Goal: Information Seeking & Learning: Learn about a topic

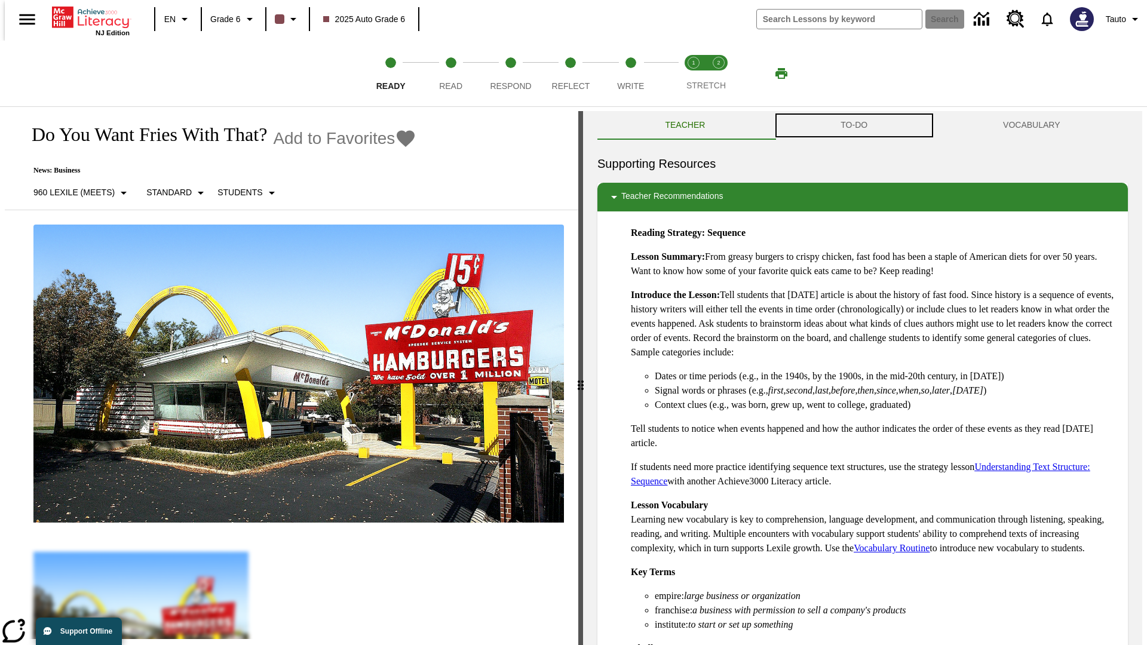
click at [854, 125] on button "TO-DO" at bounding box center [854, 125] width 162 height 29
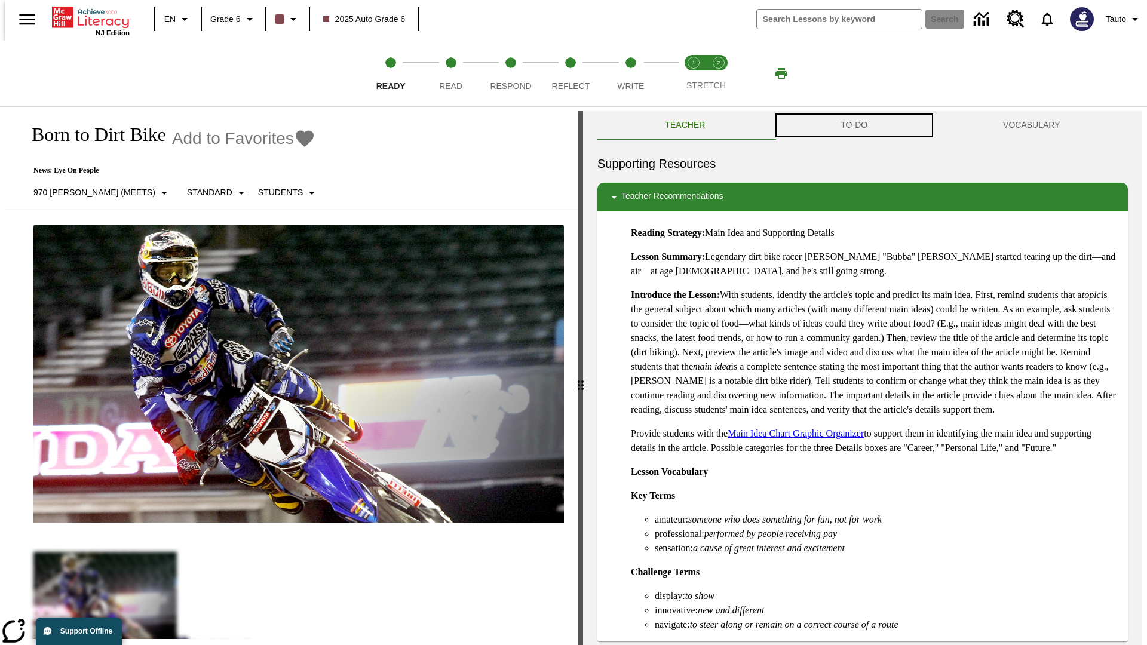
click at [854, 125] on button "TO-DO" at bounding box center [854, 125] width 162 height 29
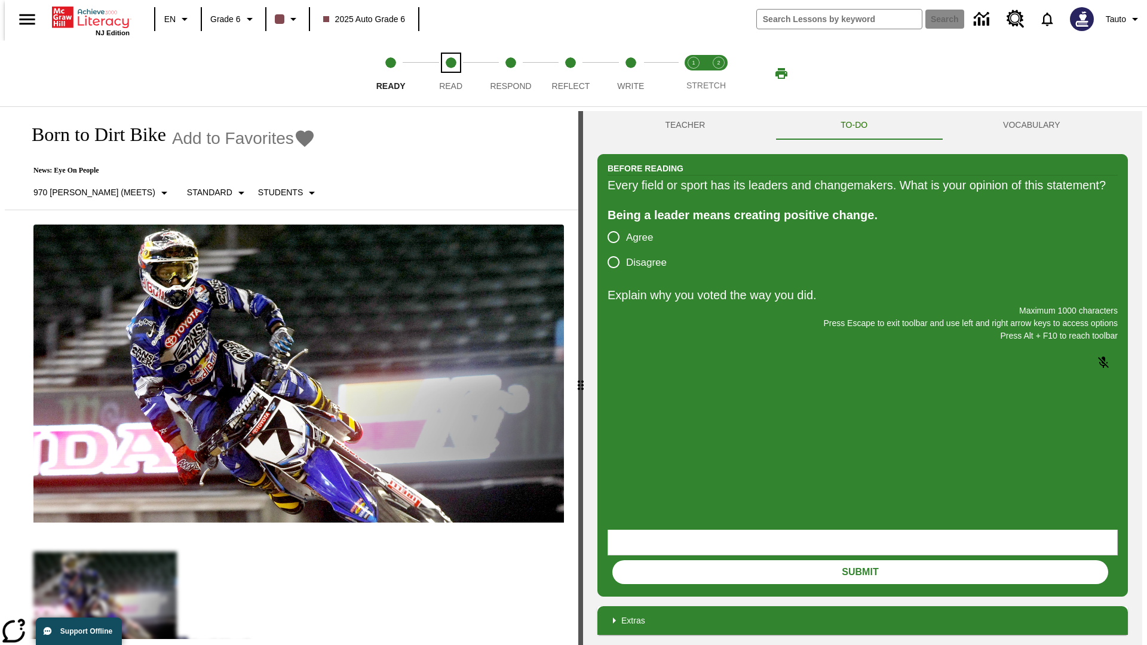
click at [450, 73] on span "Read" at bounding box center [450, 81] width 23 height 22
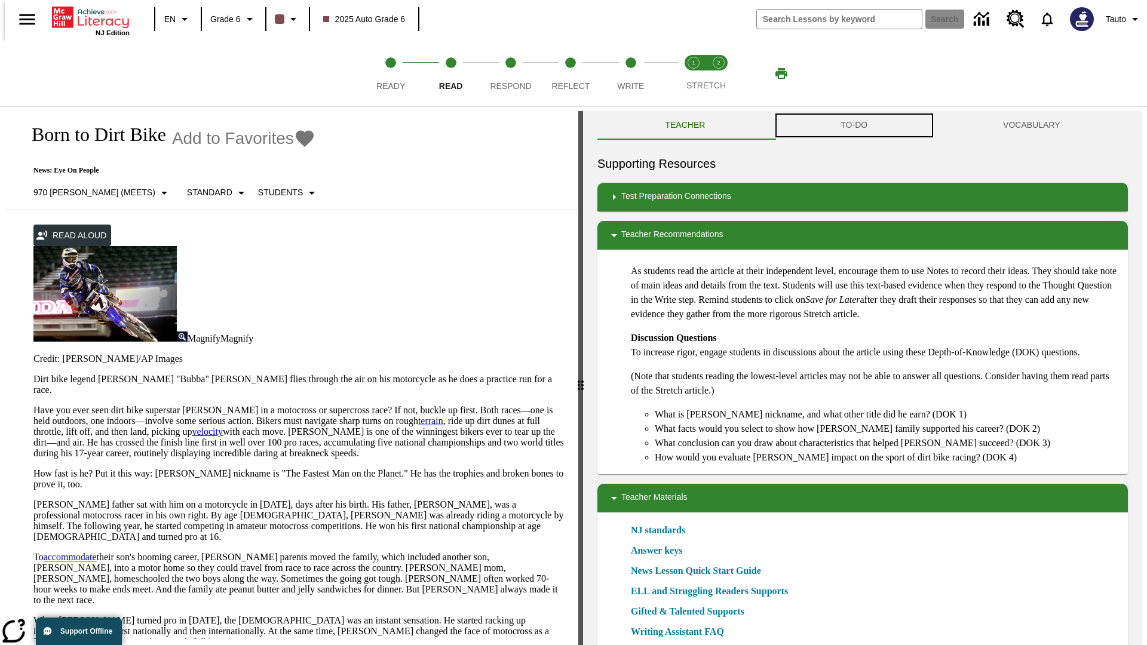
scroll to position [1, 0]
click at [854, 125] on button "TO-DO" at bounding box center [854, 125] width 162 height 29
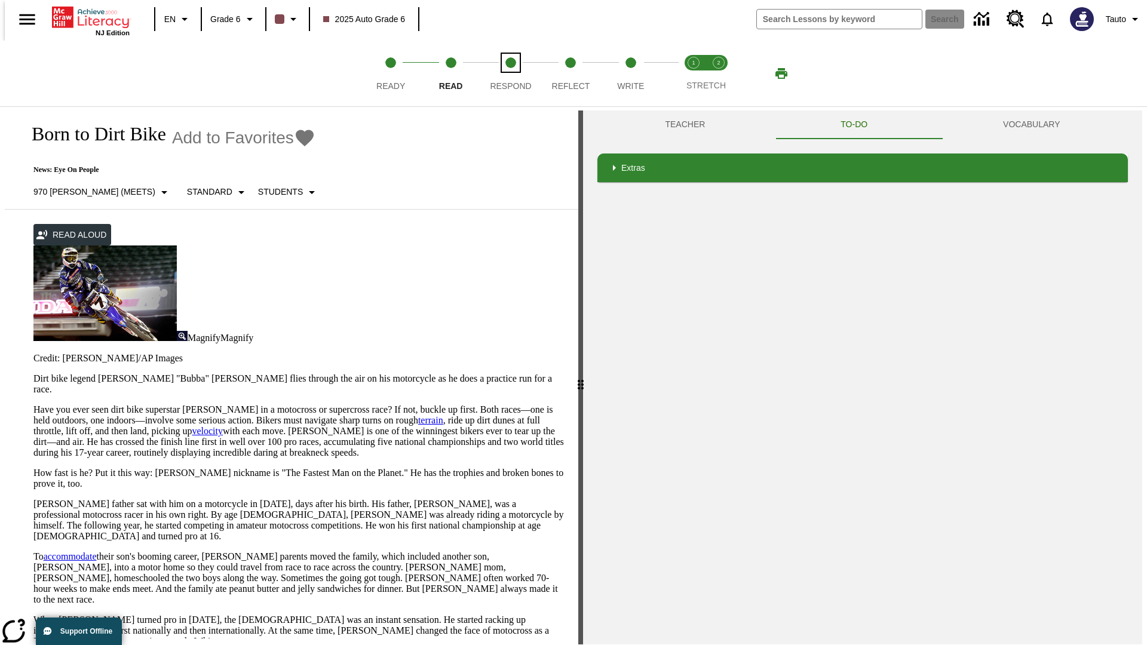
click at [511, 73] on span "Respond" at bounding box center [510, 81] width 41 height 22
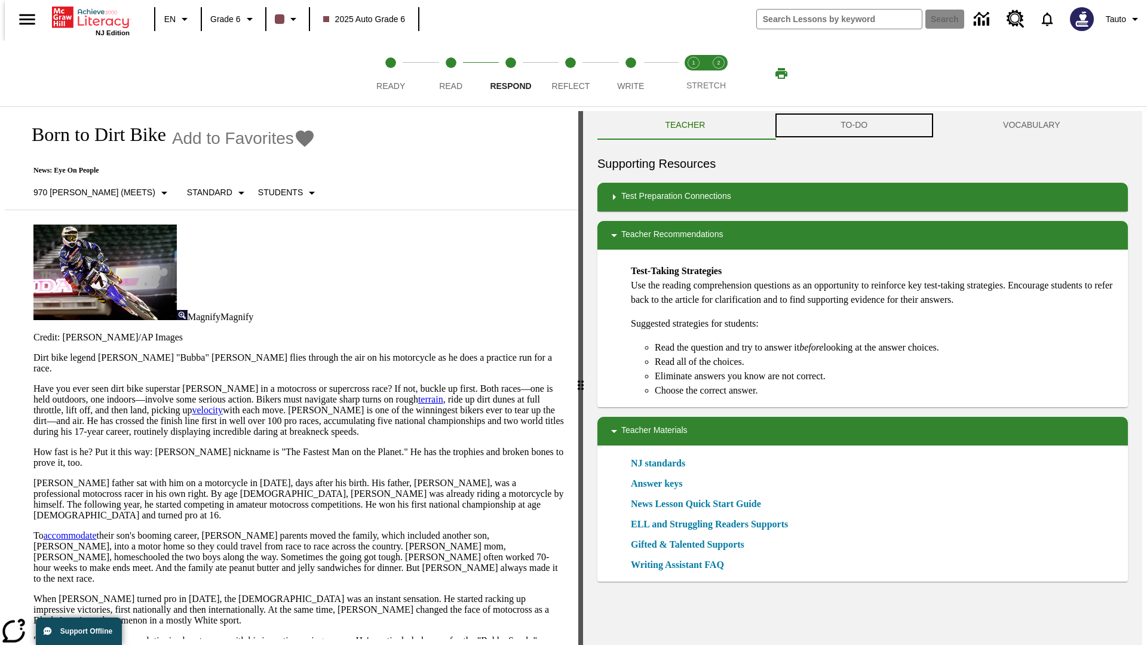
scroll to position [1, 0]
click at [854, 125] on button "TO-DO" at bounding box center [854, 125] width 162 height 29
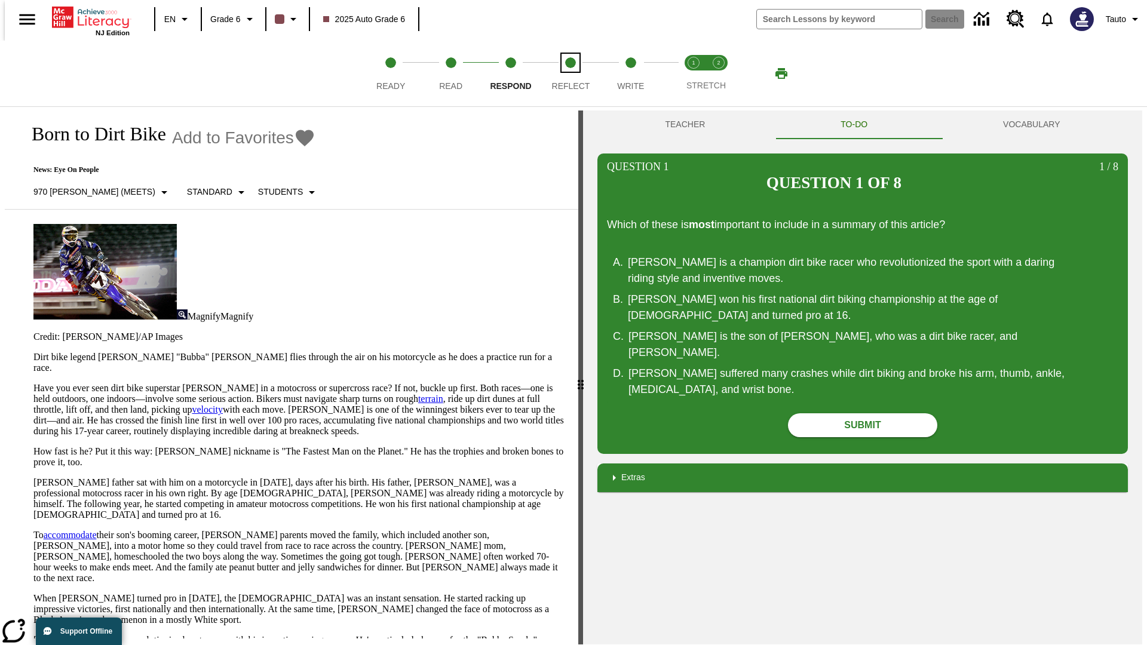
click at [571, 73] on span "Reflect" at bounding box center [571, 81] width 38 height 22
